Goal: Browse casually

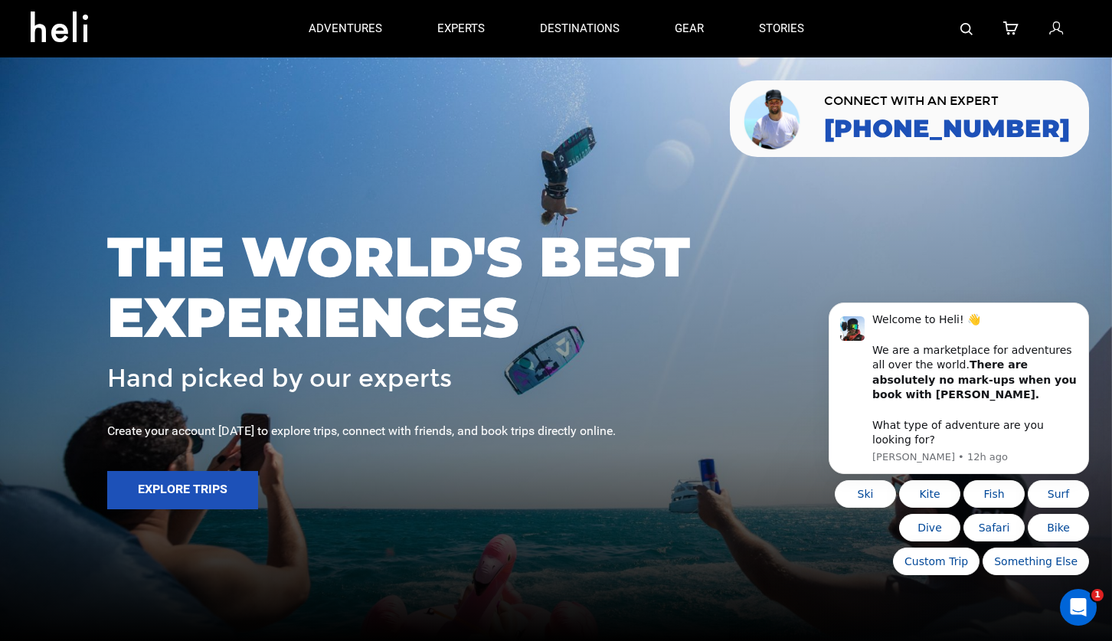
click at [570, 271] on span "THE WORLD'S BEST EXPERIENCES" at bounding box center [556, 287] width 898 height 121
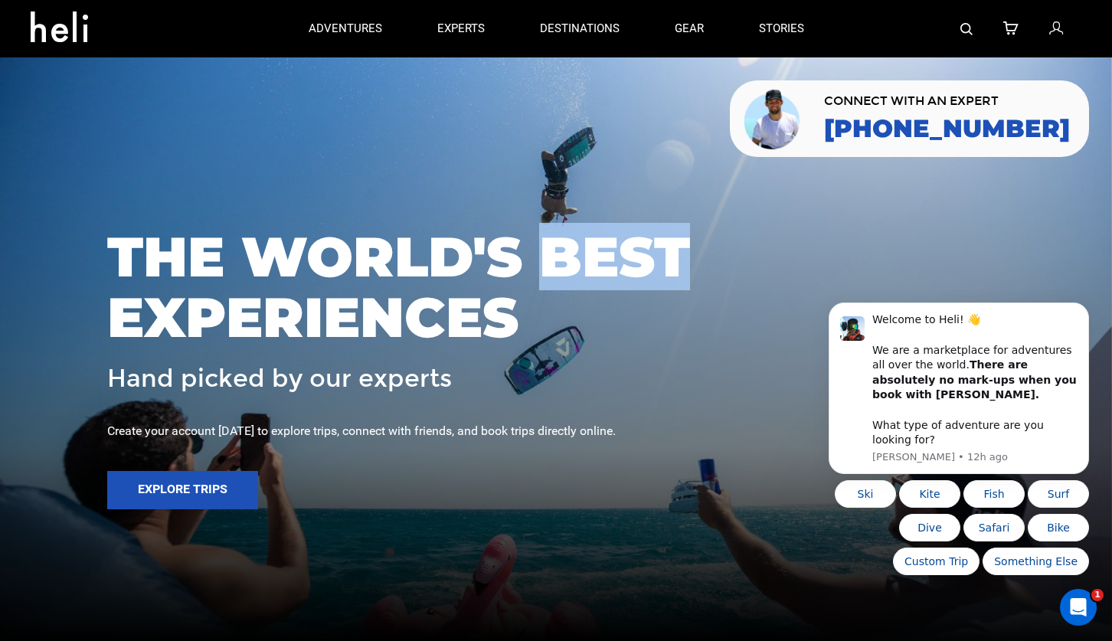
click at [570, 271] on span "THE WORLD'S BEST EXPERIENCES" at bounding box center [556, 287] width 898 height 121
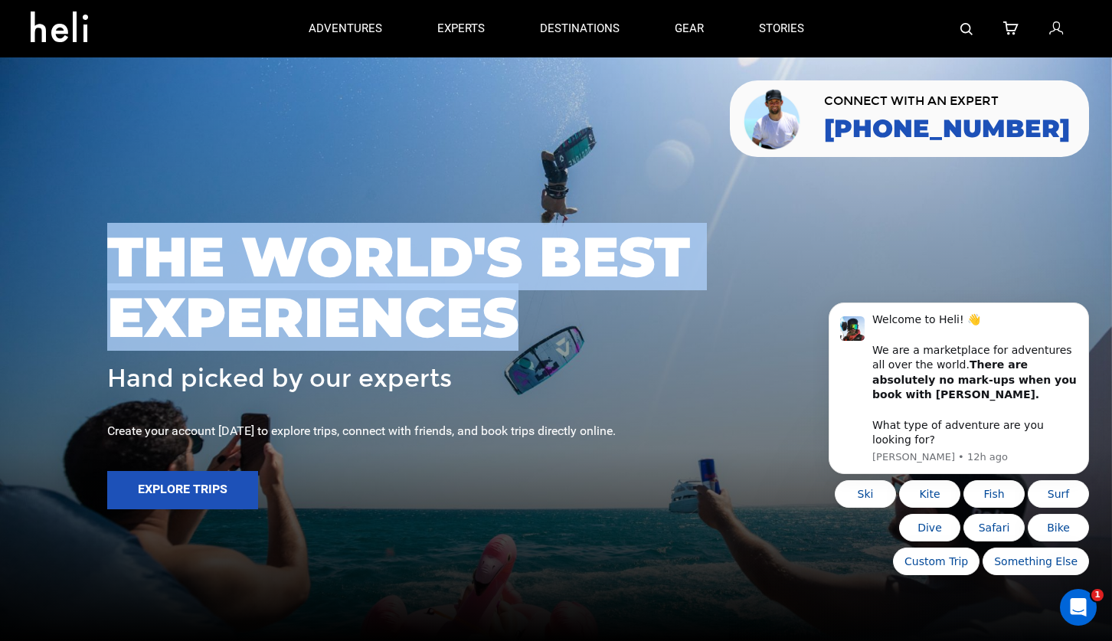
click at [509, 357] on div "THE WORLD'S BEST EXPERIENCES Hand picked by our experts" at bounding box center [556, 309] width 898 height 165
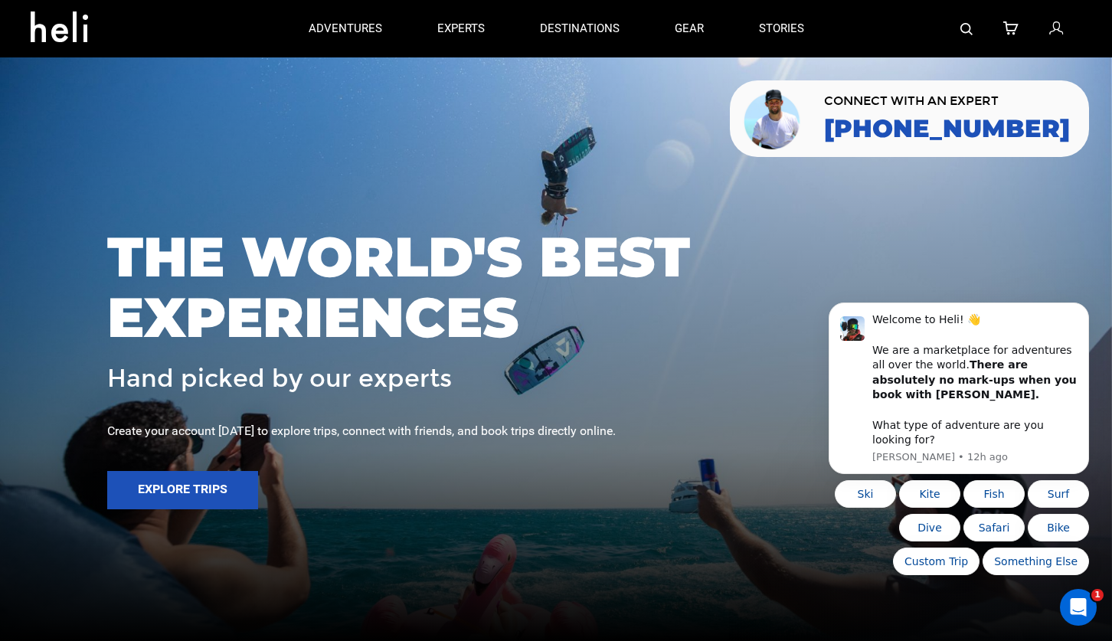
click at [208, 387] on span "Hand picked by our experts" at bounding box center [279, 378] width 345 height 27
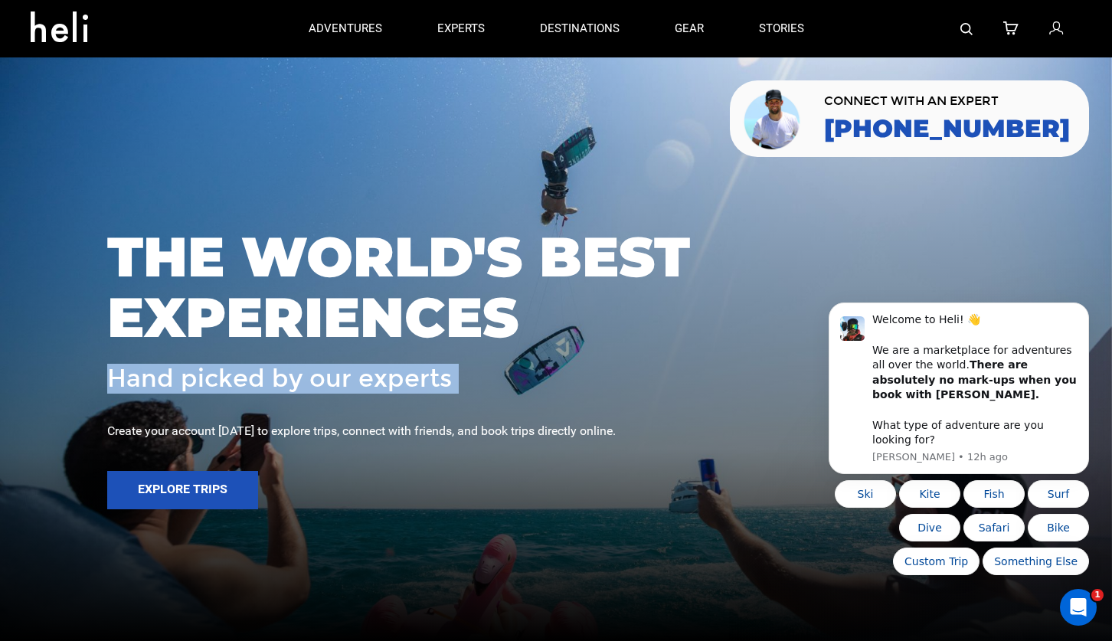
click at [401, 381] on span "Hand picked by our experts" at bounding box center [279, 378] width 345 height 27
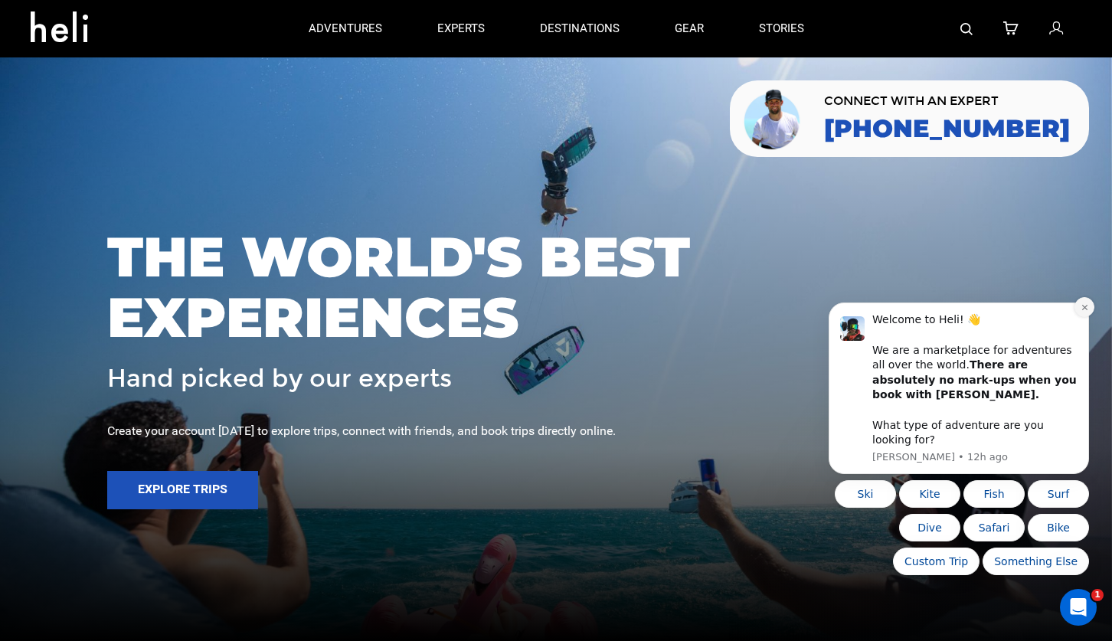
click at [1088, 312] on icon "Dismiss notification" at bounding box center [1085, 307] width 8 height 8
